Goal: Task Accomplishment & Management: Manage account settings

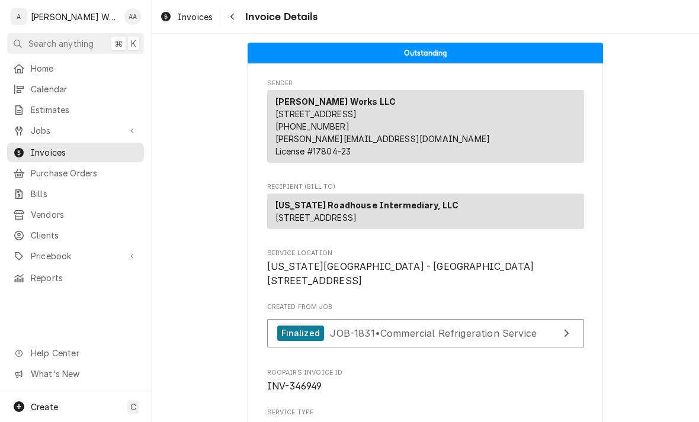
click at [35, 84] on span "Calendar" at bounding box center [84, 89] width 107 height 12
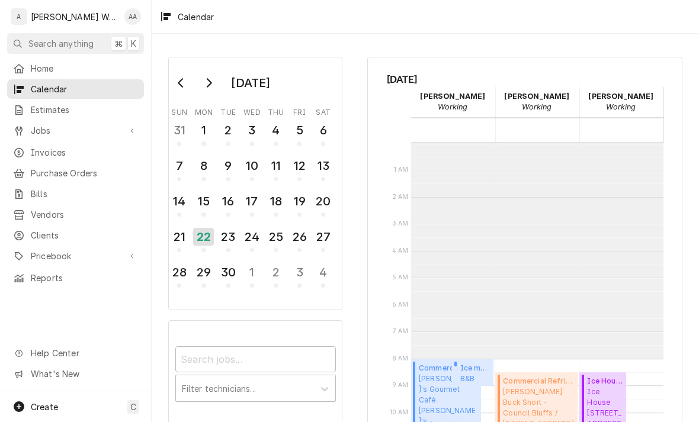
scroll to position [216, 0]
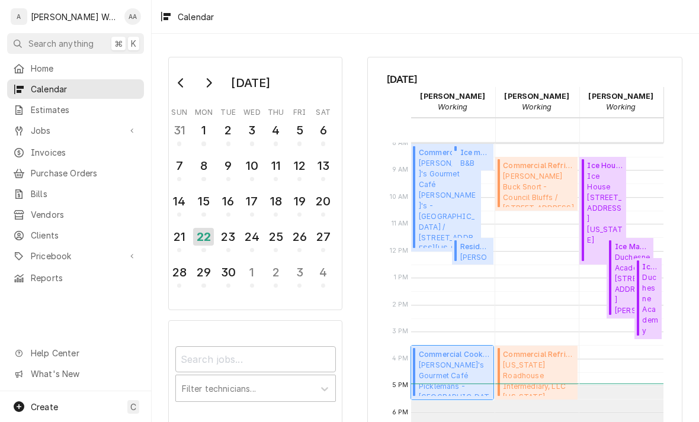
click at [461, 365] on span "Pickleman's Gourmet Café Picklemans - Aksarben / 1908 S 67th St, Omaha, Nebrask…" at bounding box center [454, 378] width 71 height 36
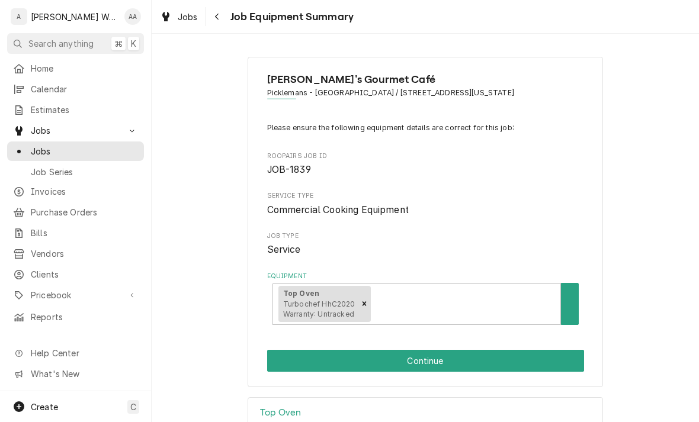
click at [537, 362] on button "Continue" at bounding box center [425, 361] width 317 height 22
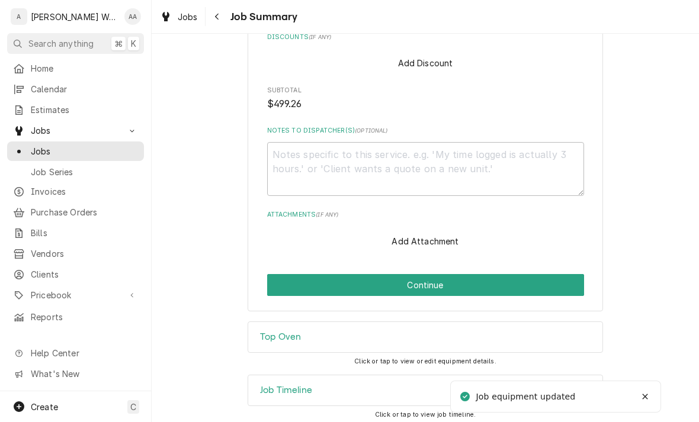
scroll to position [903, 0]
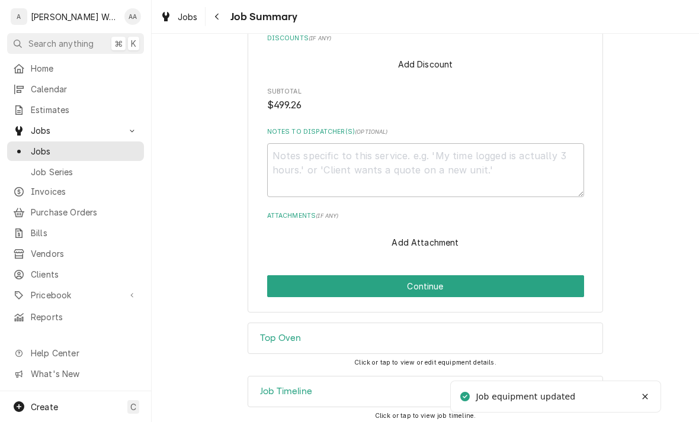
click at [552, 280] on button "Continue" at bounding box center [425, 286] width 317 height 22
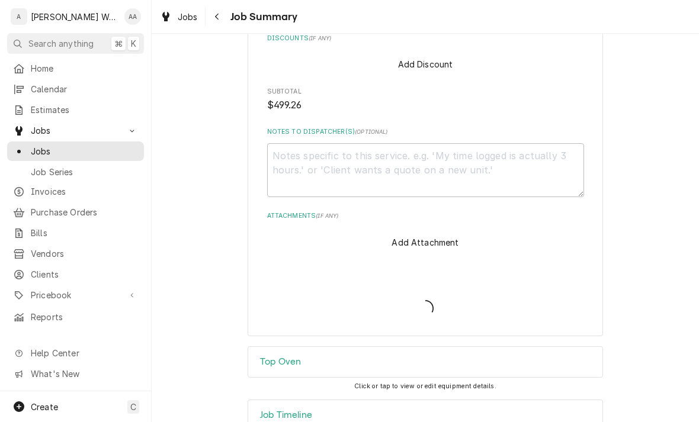
type textarea "x"
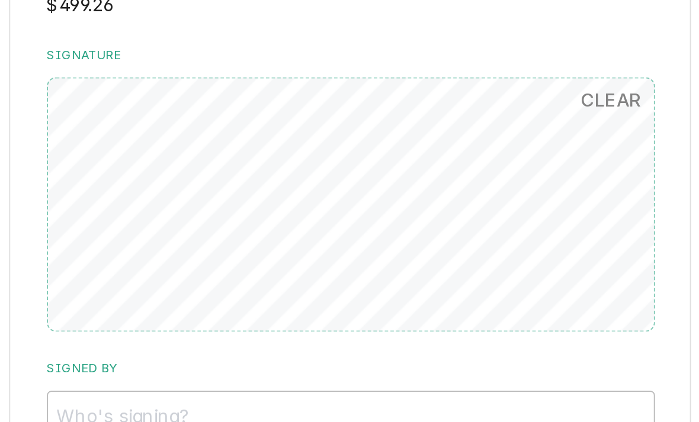
scroll to position [787, 0]
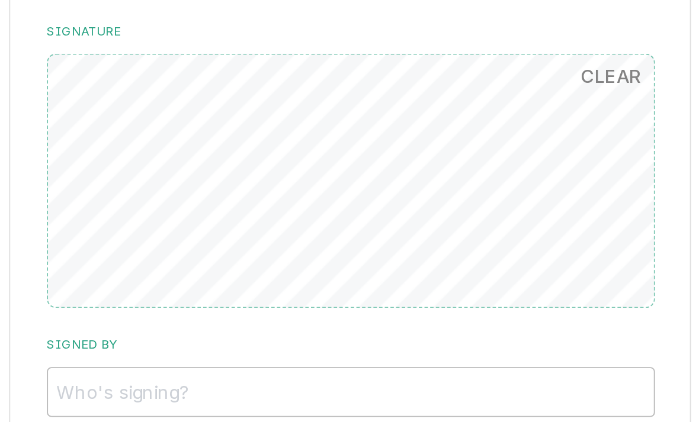
click at [538, 102] on button "CLEAR" at bounding box center [561, 114] width 46 height 24
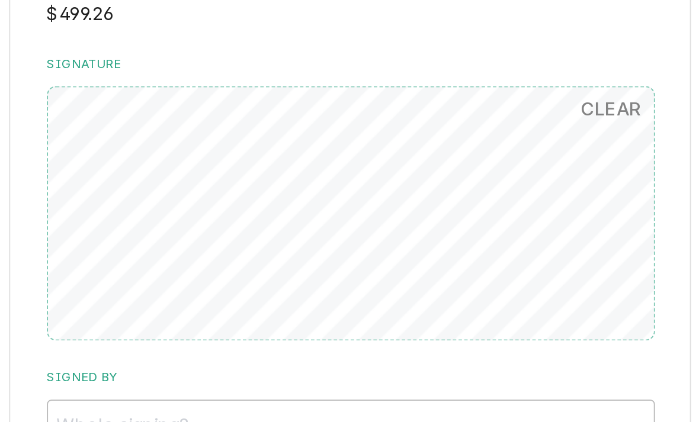
scroll to position [771, 0]
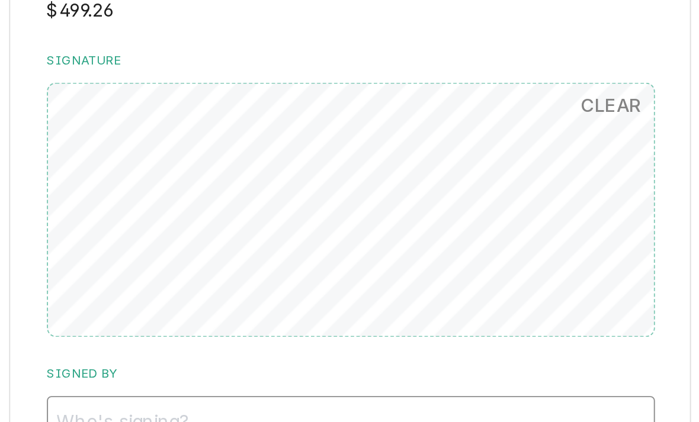
click at [267, 281] on input "Signed By" at bounding box center [425, 294] width 317 height 26
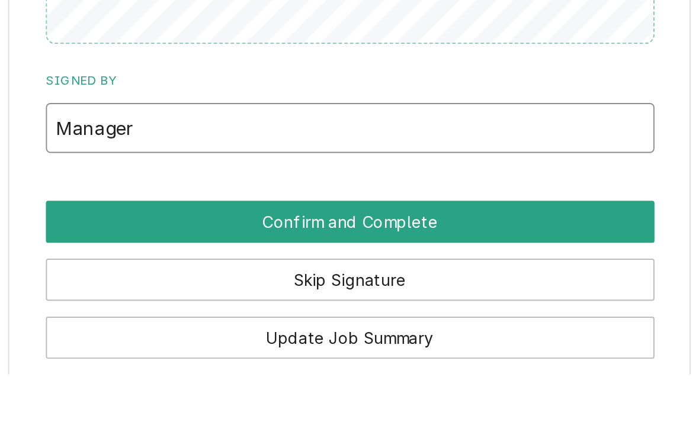
type input "Manager"
click at [267, 332] on button "Confirm and Complete" at bounding box center [425, 343] width 317 height 22
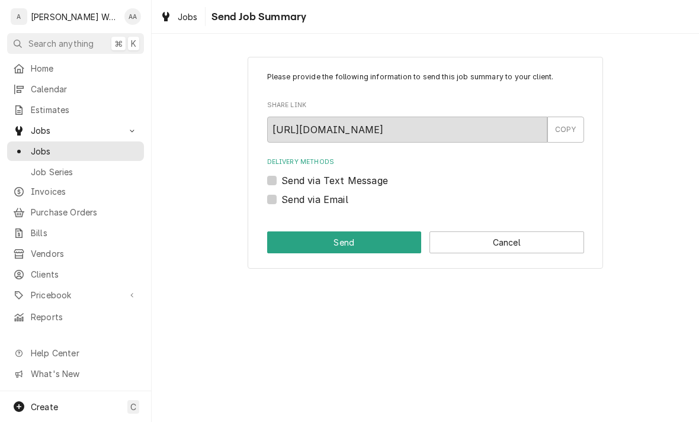
click at [532, 253] on button "Cancel" at bounding box center [506, 243] width 155 height 22
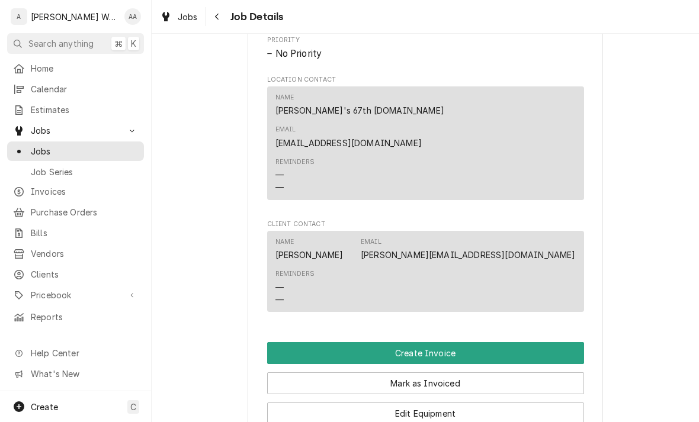
scroll to position [680, 0]
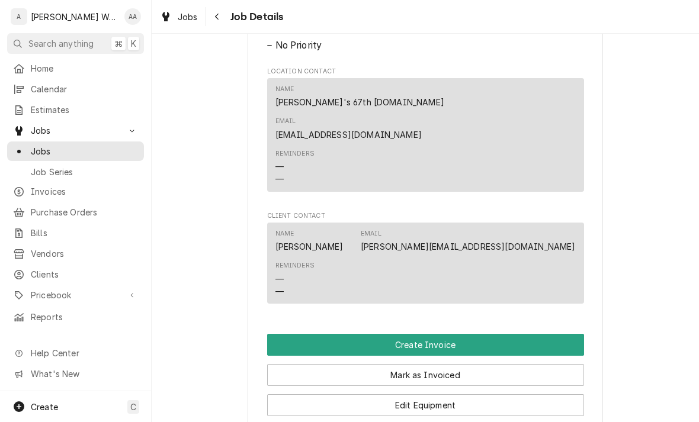
click at [519, 334] on button "Create Invoice" at bounding box center [425, 345] width 317 height 22
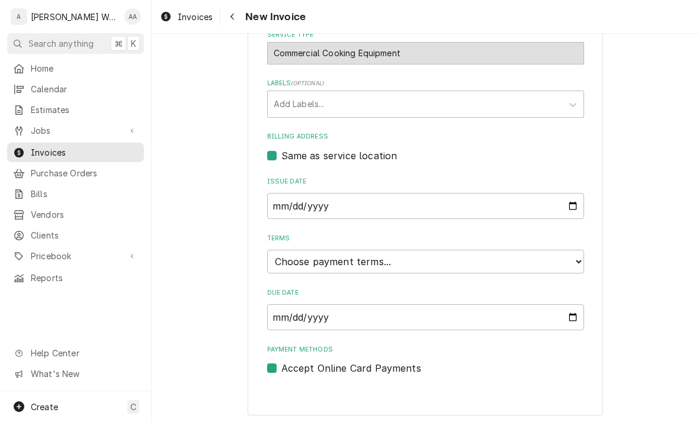
scroll to position [349, 0]
click at [288, 259] on select "Choose payment terms... Same Day Net 7 Net 14 Net 21 Net 30 Net 45 Net 60 Net 90" at bounding box center [425, 262] width 317 height 24
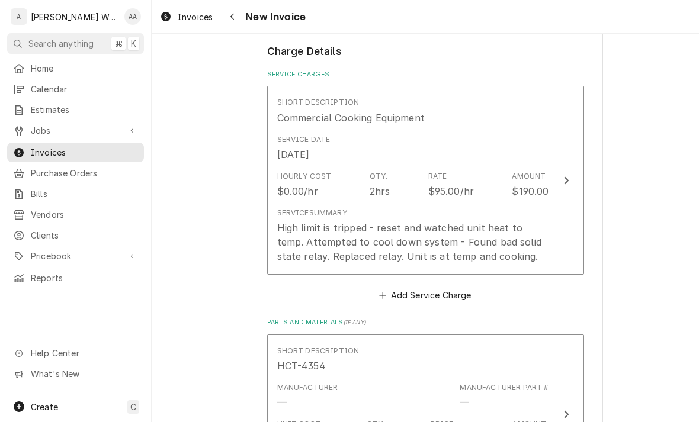
click at [297, 248] on div "High limit is tripped - reset and watched unit heat to temp. Attempted to cool …" at bounding box center [413, 242] width 272 height 43
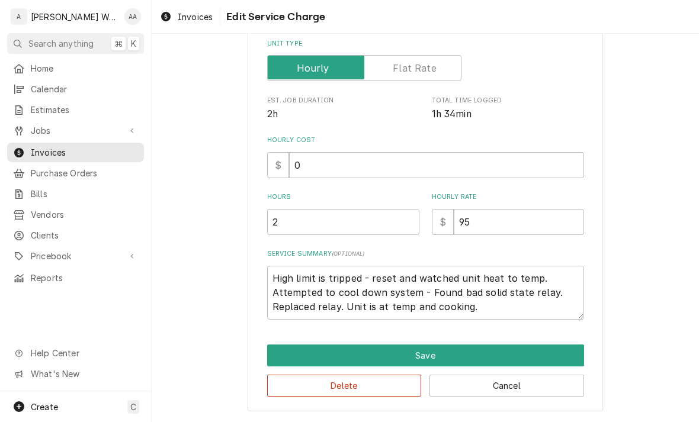
scroll to position [154, 0]
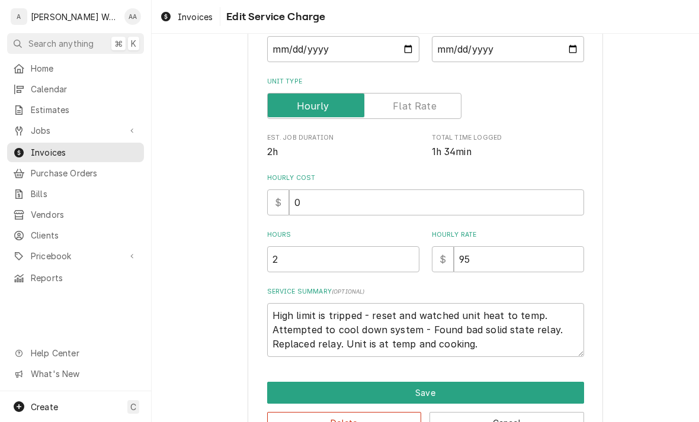
type textarea "x"
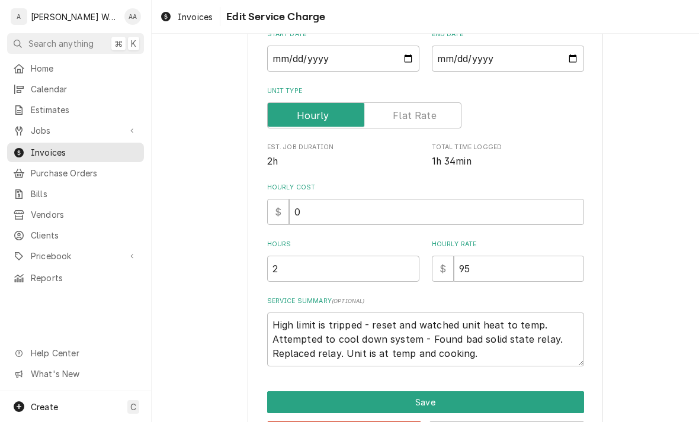
scroll to position [144, 0]
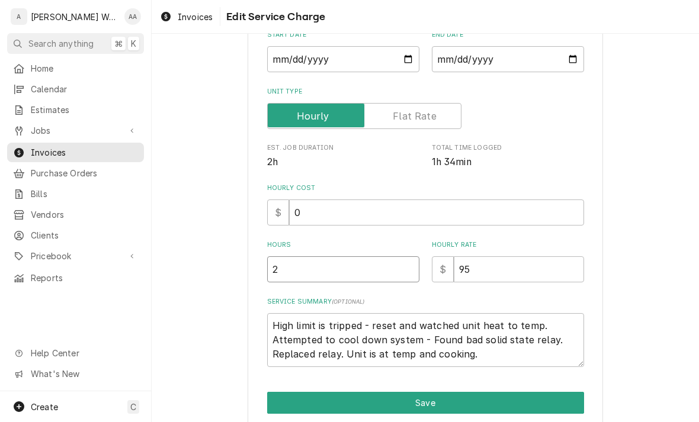
click at [299, 278] on input "2" at bounding box center [343, 269] width 152 height 26
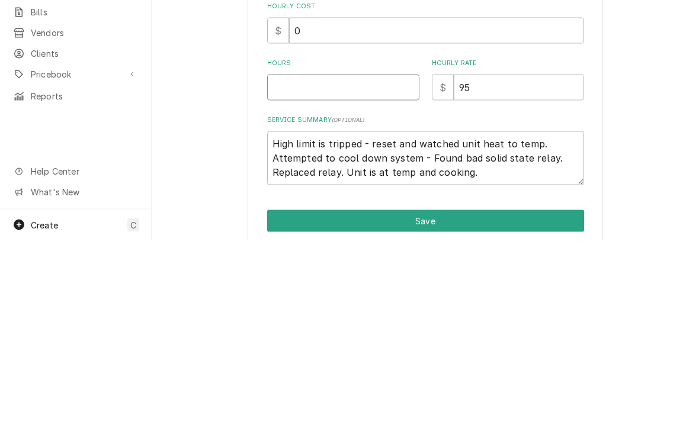
type textarea "x"
type input "1"
type textarea "x"
type input "1.7"
type textarea "x"
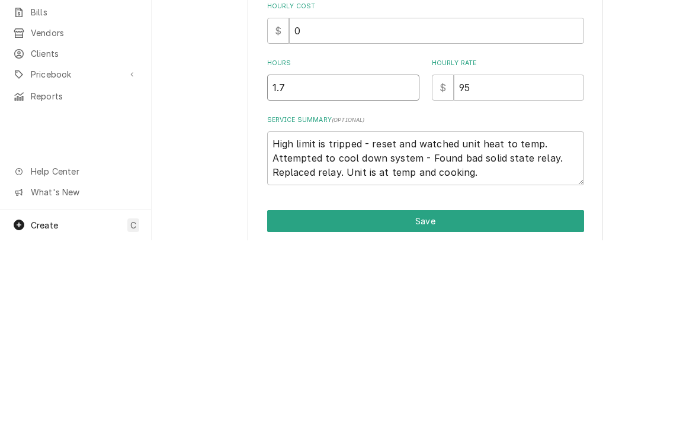
type input "1.75"
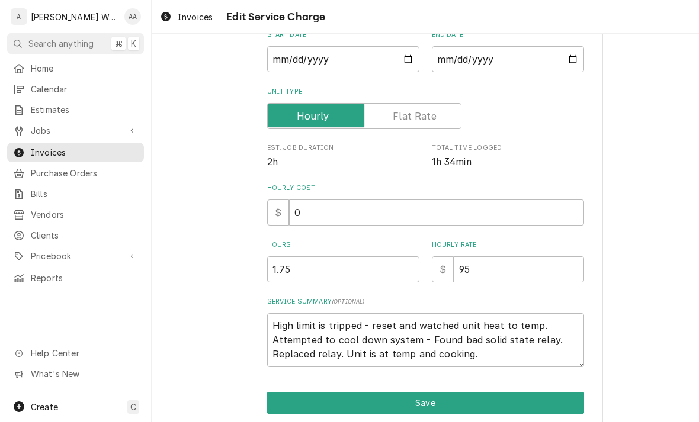
click at [291, 406] on button "Save" at bounding box center [425, 403] width 317 height 22
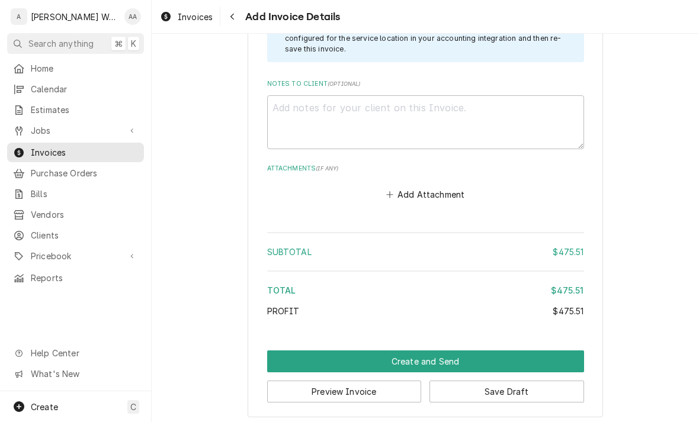
click at [297, 355] on button "Create and Send" at bounding box center [425, 362] width 317 height 22
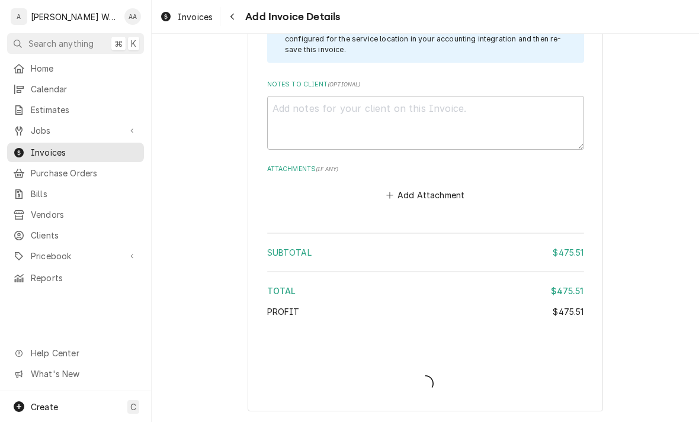
scroll to position [1471, 0]
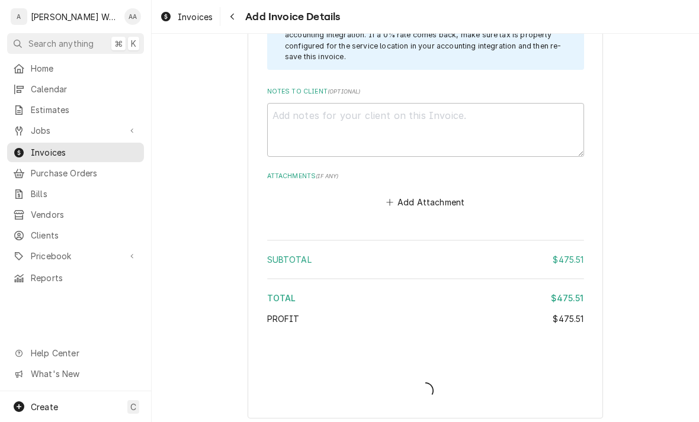
type textarea "x"
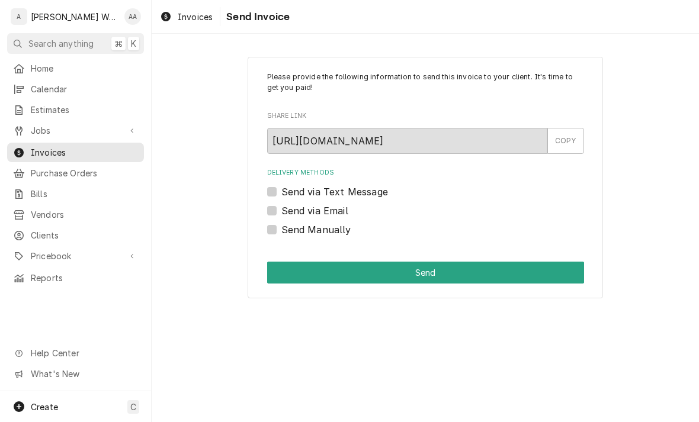
click at [281, 230] on label "Send Manually" at bounding box center [316, 230] width 70 height 14
click at [281, 230] on input "Send Manually" at bounding box center [439, 236] width 317 height 26
checkbox input "true"
click at [290, 264] on button "Send" at bounding box center [425, 273] width 317 height 22
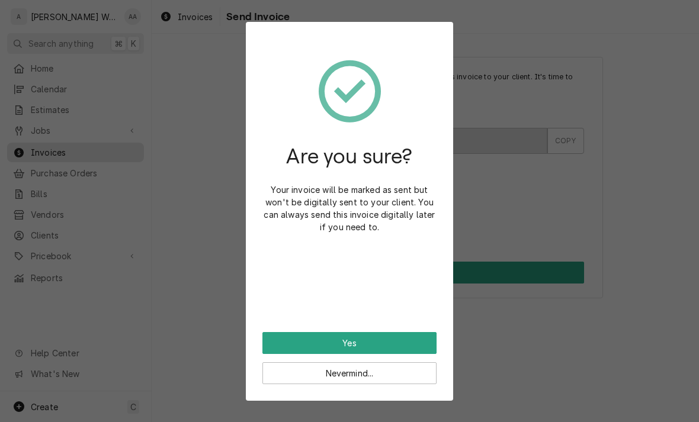
click at [281, 335] on button "Yes" at bounding box center [349, 343] width 174 height 22
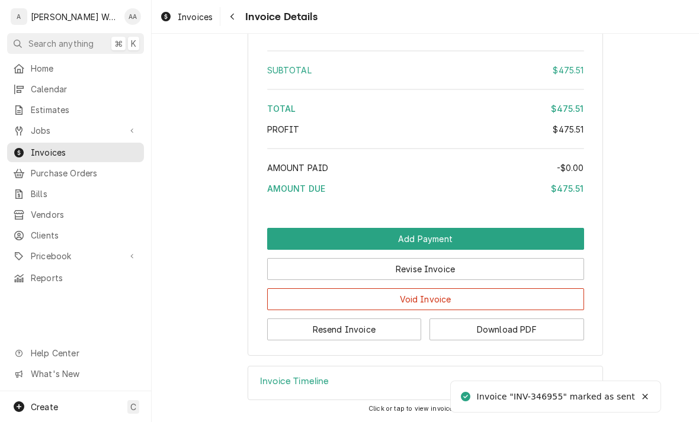
scroll to position [1225, 0]
click at [290, 273] on button "Revise Invoice" at bounding box center [425, 269] width 317 height 22
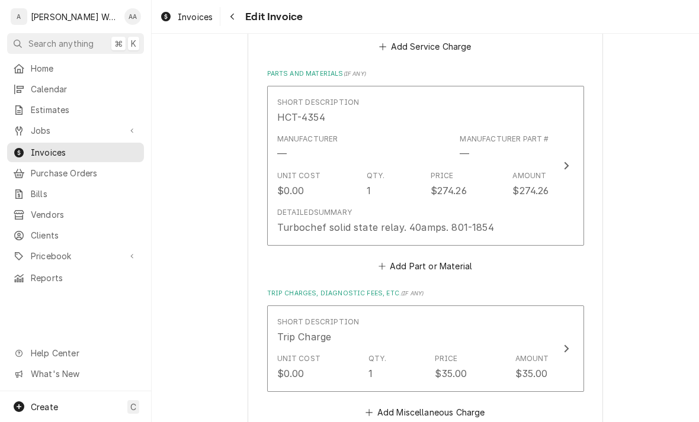
click at [319, 207] on div "Detailed Summary" at bounding box center [314, 212] width 75 height 11
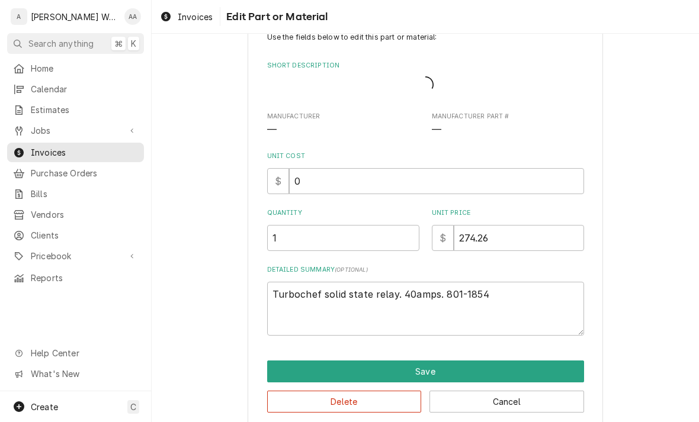
type textarea "x"
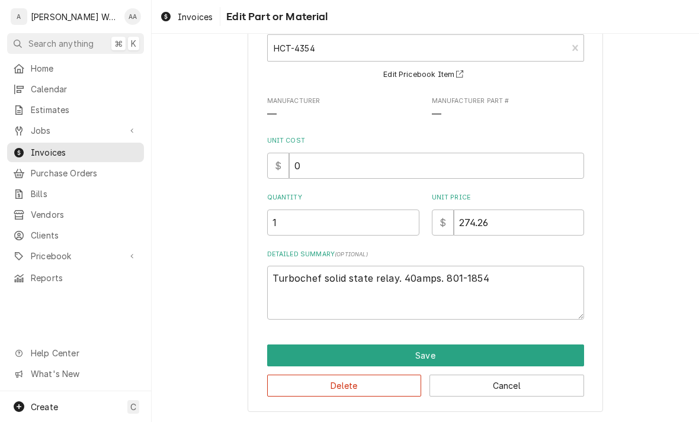
scroll to position [76, 0]
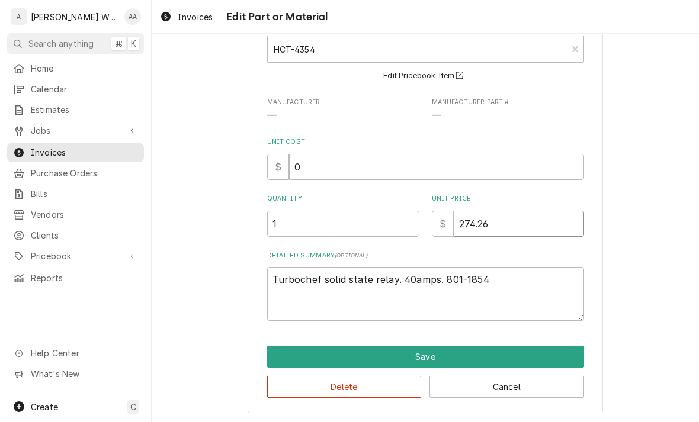
click at [503, 211] on input "274.26" at bounding box center [519, 224] width 130 height 26
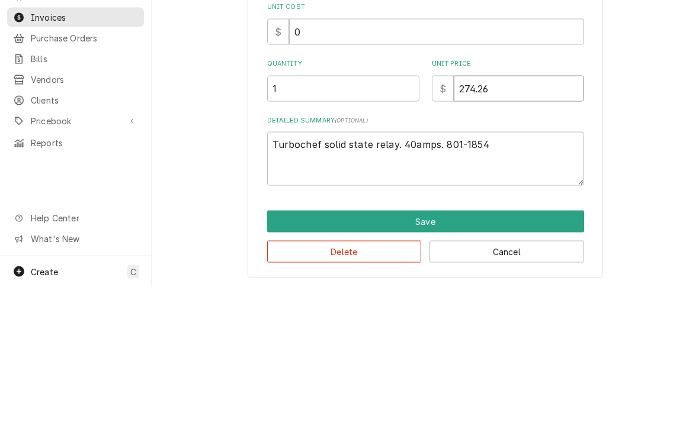
click at [484, 211] on input "274.26" at bounding box center [519, 224] width 130 height 26
click at [481, 211] on input "274.26" at bounding box center [519, 224] width 130 height 26
type input "2"
type textarea "x"
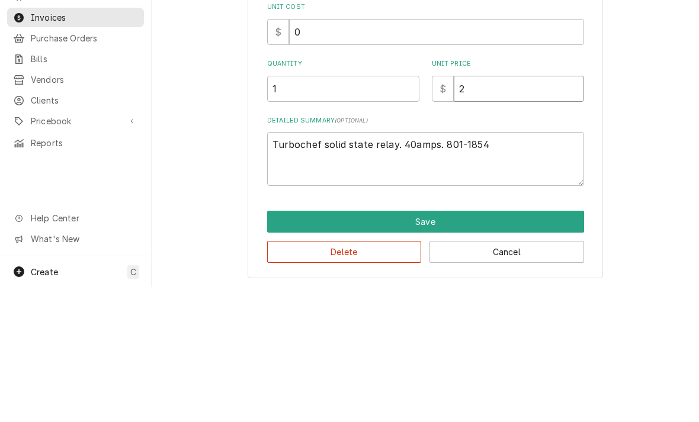
type input "29"
type textarea "x"
type input "298"
type textarea "x"
type input "298.2"
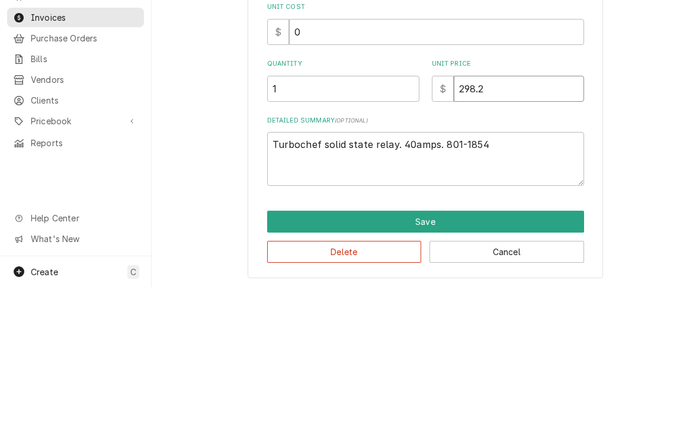
type textarea "x"
type input "298.24"
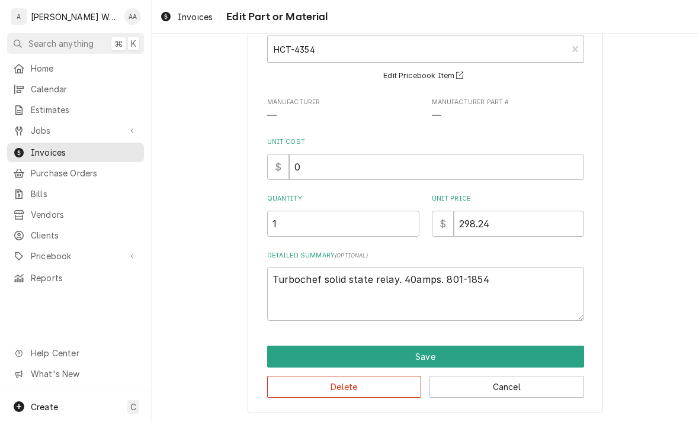
click at [324, 360] on button "Save" at bounding box center [425, 357] width 317 height 22
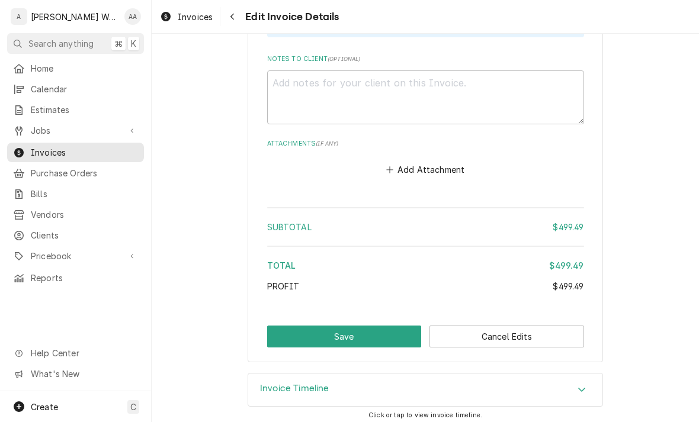
scroll to position [1503, 0]
click at [293, 327] on button "Save" at bounding box center [344, 337] width 155 height 22
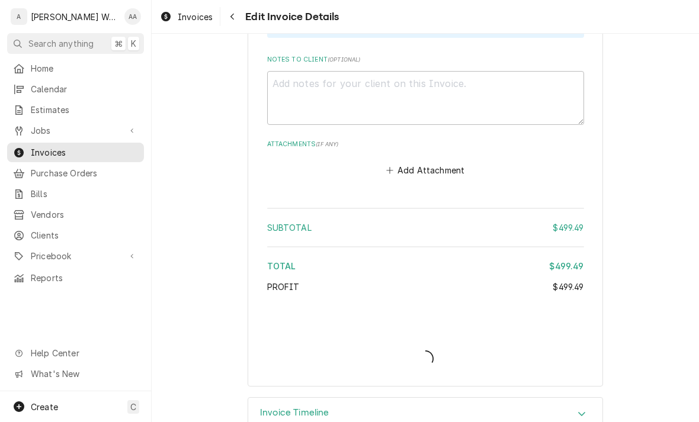
type textarea "x"
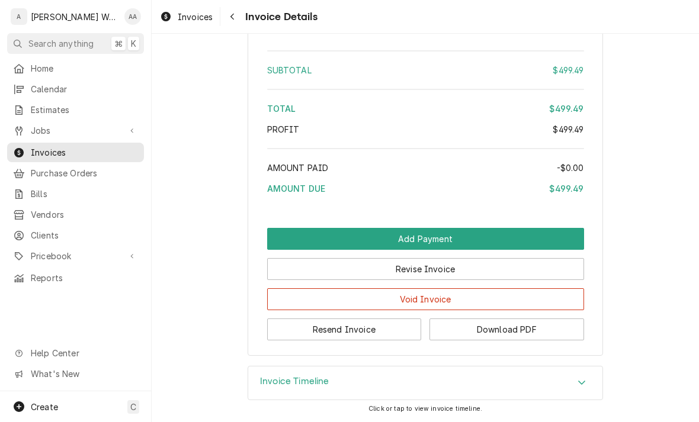
scroll to position [1226, 0]
click at [281, 333] on button "Resend Invoice" at bounding box center [344, 330] width 155 height 22
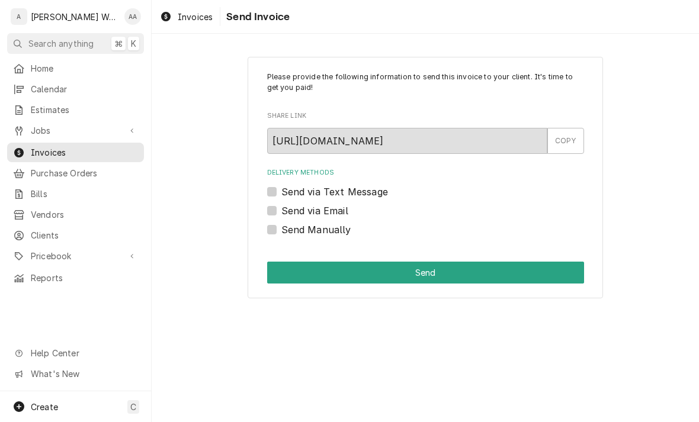
click at [281, 213] on label "Send via Email" at bounding box center [314, 211] width 67 height 14
click at [281, 213] on input "Send via Email" at bounding box center [439, 217] width 317 height 26
checkbox input "true"
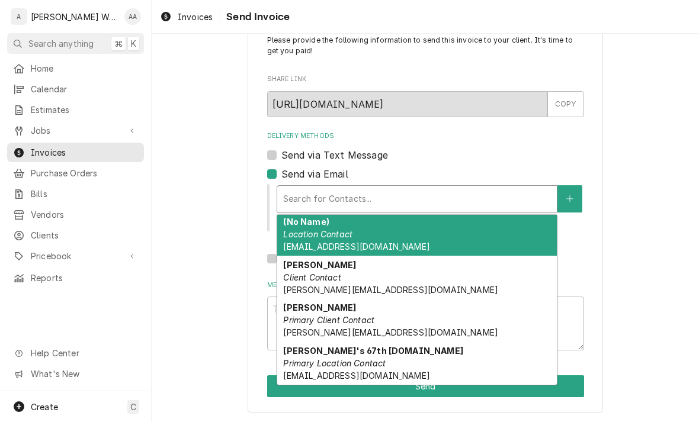
scroll to position [2, 0]
click at [308, 358] on em "Primary Location Contact" at bounding box center [334, 363] width 102 height 10
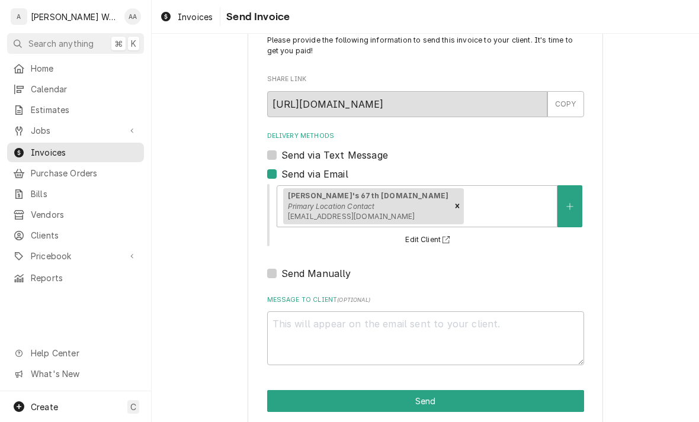
click at [283, 398] on button "Send" at bounding box center [425, 401] width 317 height 22
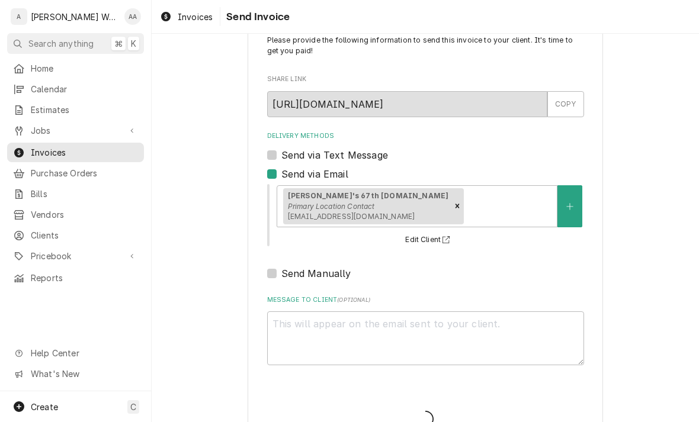
type textarea "x"
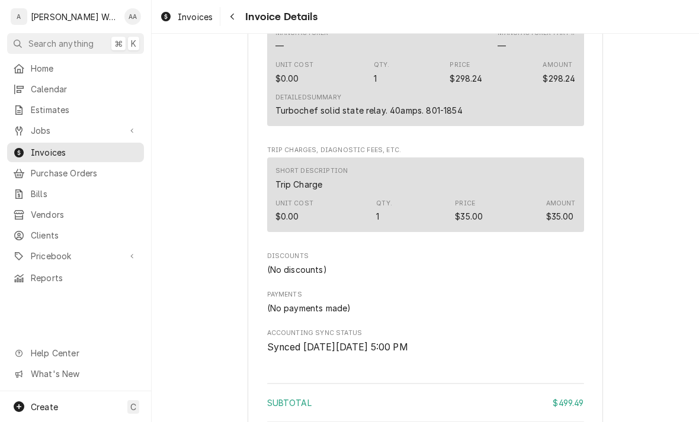
scroll to position [876, 0]
